Goal: Transaction & Acquisition: Purchase product/service

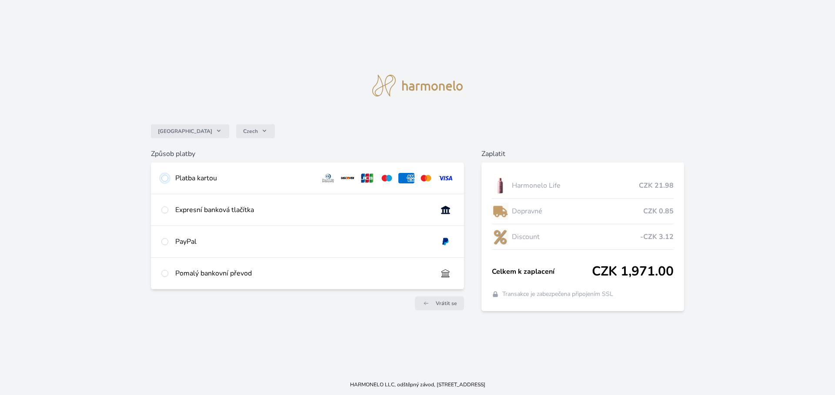
click at [167, 178] on input "radio" at bounding box center [164, 178] width 7 height 7
radio input "true"
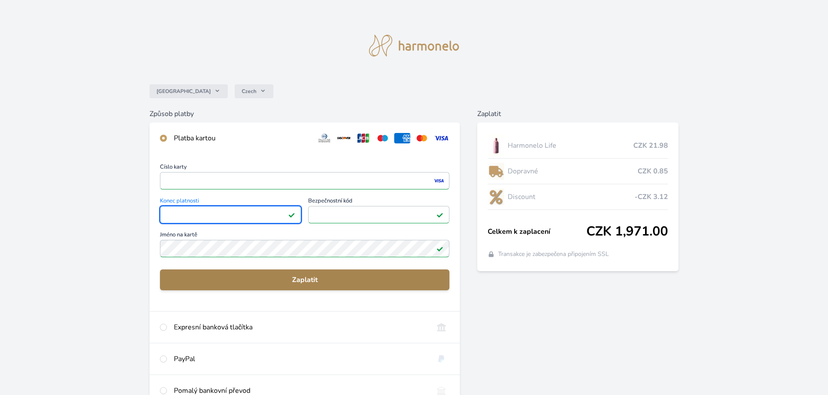
click at [302, 276] on span "Zaplatit" at bounding box center [305, 280] width 276 height 10
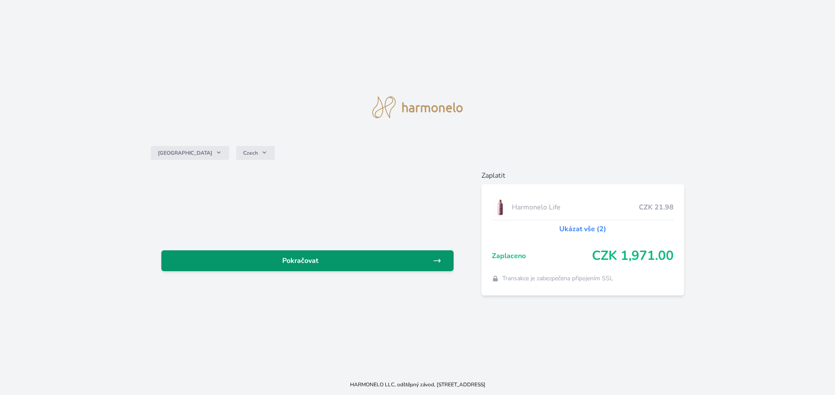
click at [301, 265] on span "Pokračovat" at bounding box center [300, 261] width 264 height 10
